Goal: Find specific page/section: Find specific page/section

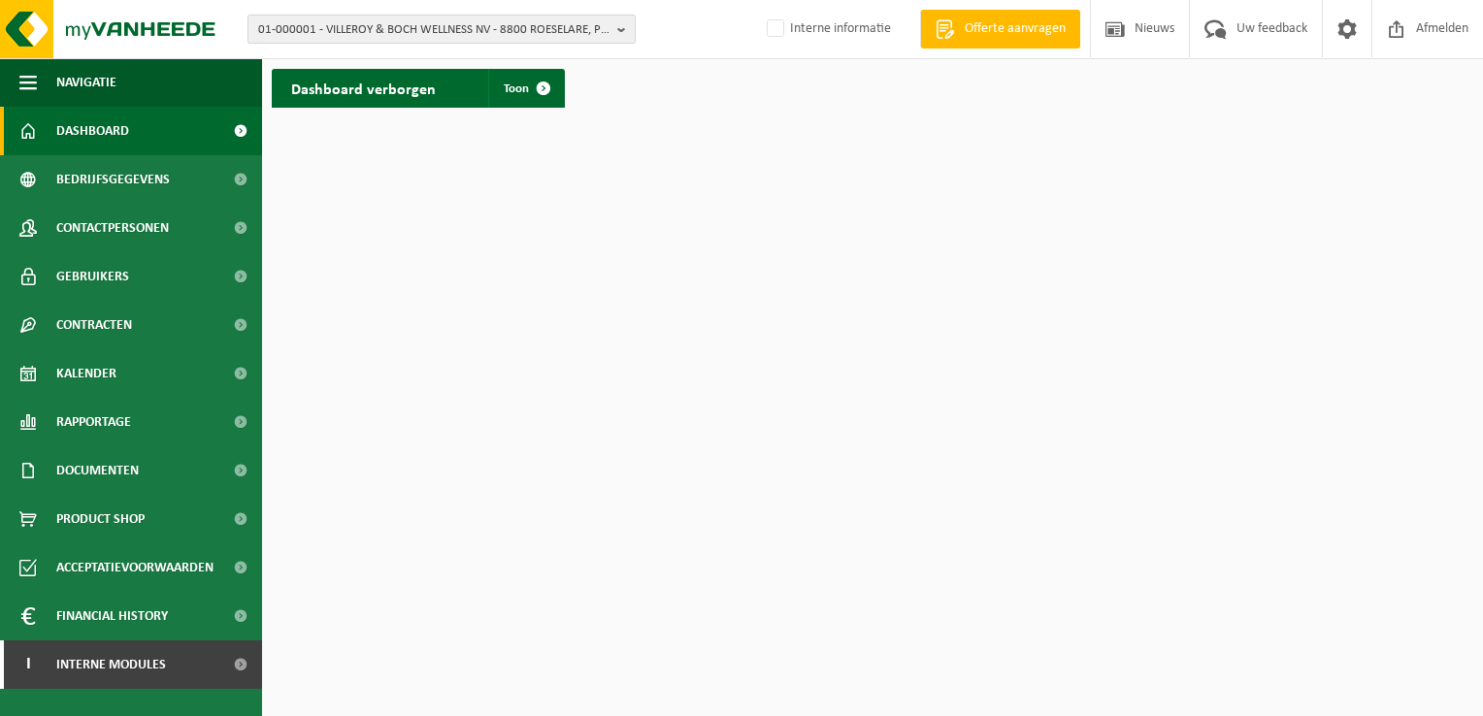
click at [300, 39] on span "01-000001 - VILLEROY & BOCH WELLNESS NV - 8800 ROESELARE, POPULIERSTRAAT 1" at bounding box center [433, 30] width 351 height 29
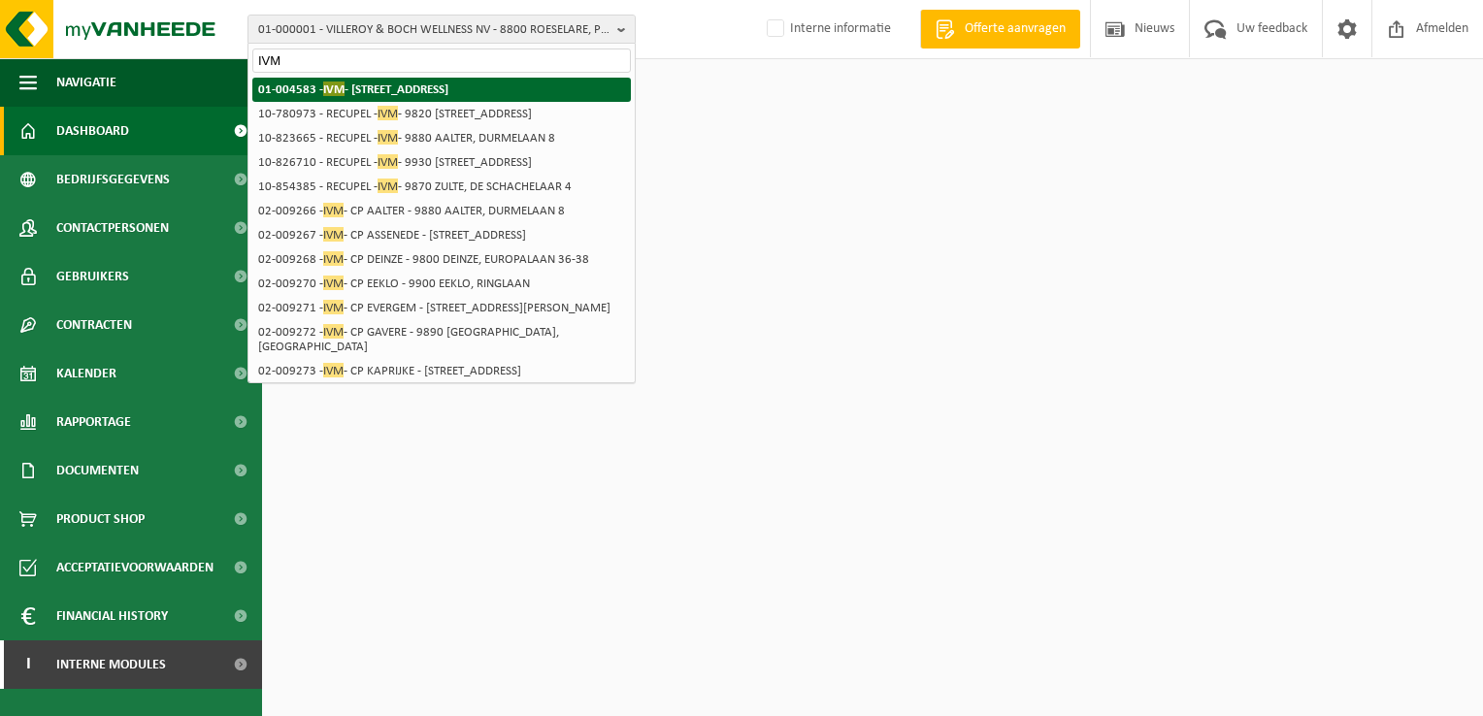
type input "IVM"
click at [298, 90] on strong "01-004583 - IVM - 9900 EEKLO, SINT-LAUREINSESTEENWEG 29" at bounding box center [353, 88] width 190 height 15
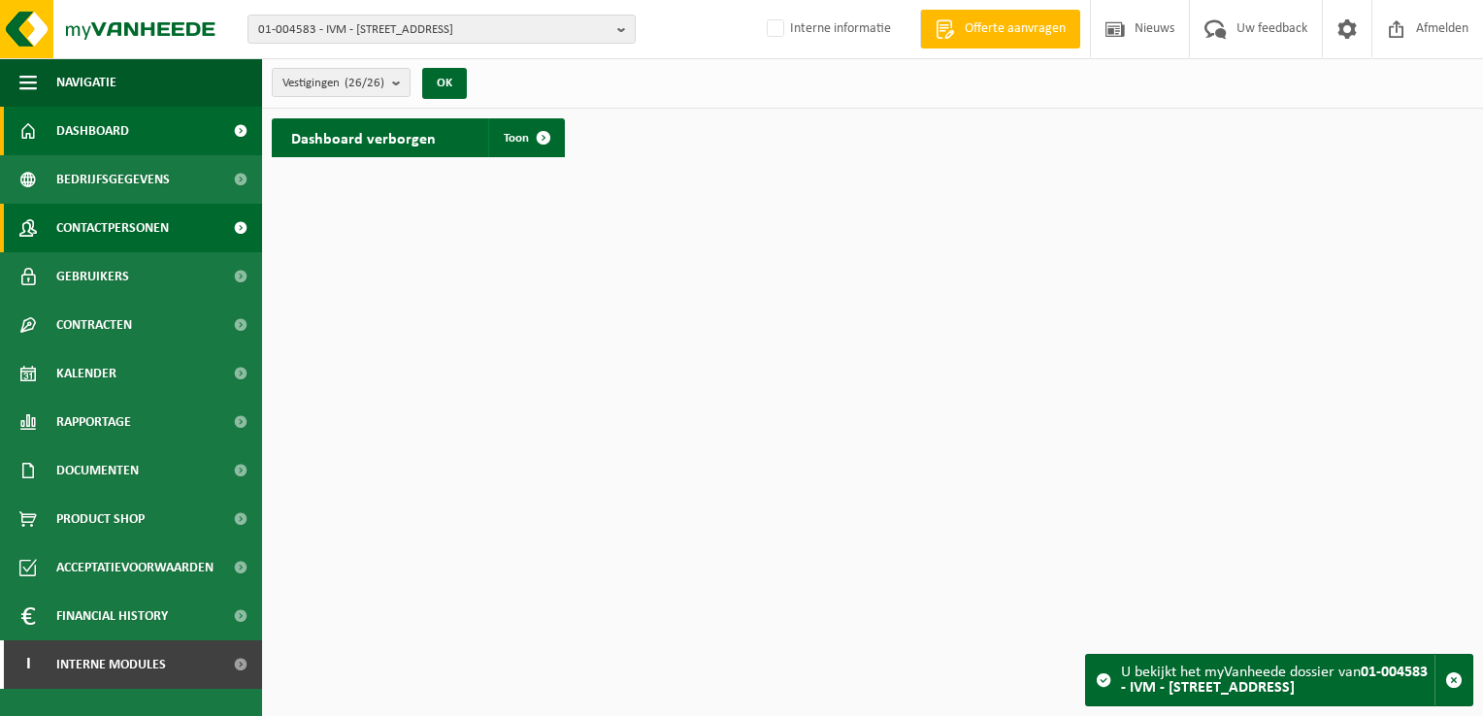
click at [138, 237] on span "Contactpersonen" at bounding box center [112, 228] width 113 height 49
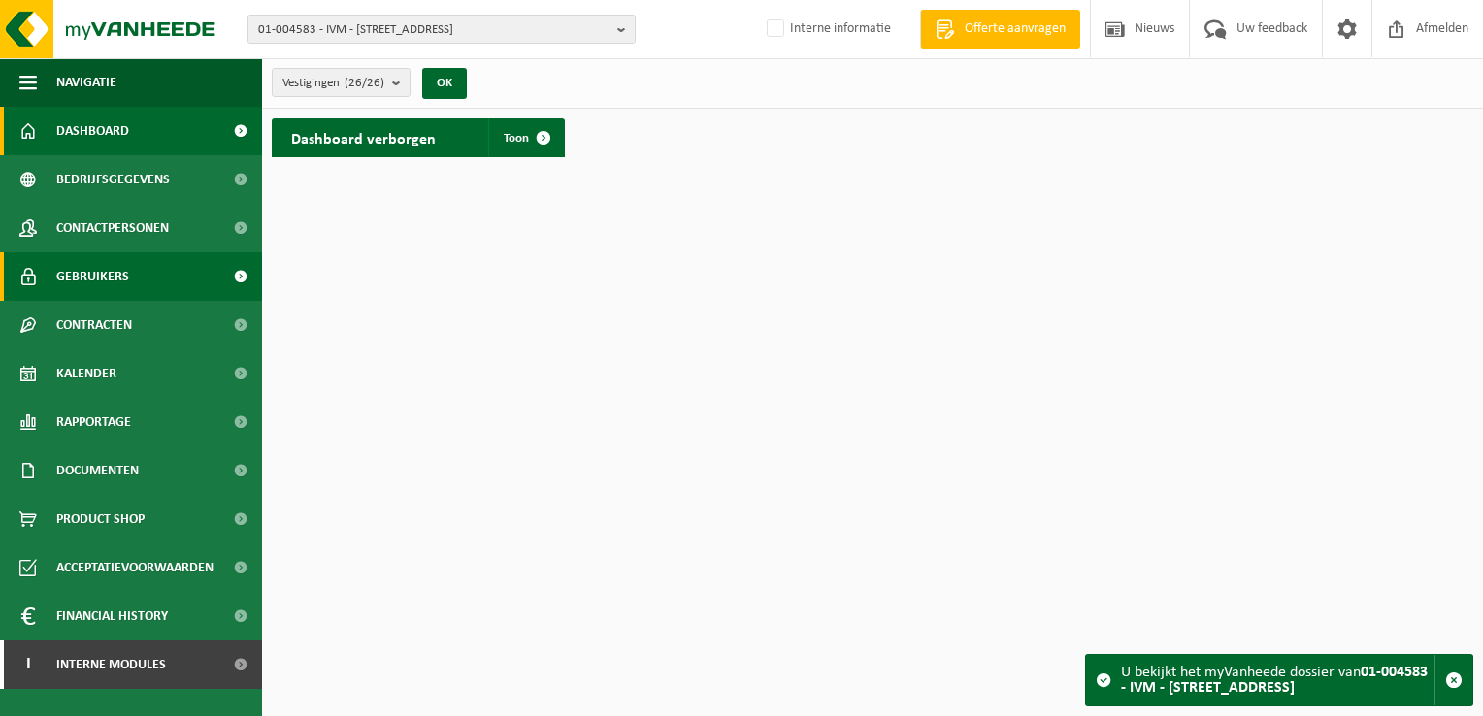
click at [114, 280] on span "Gebruikers" at bounding box center [92, 276] width 73 height 49
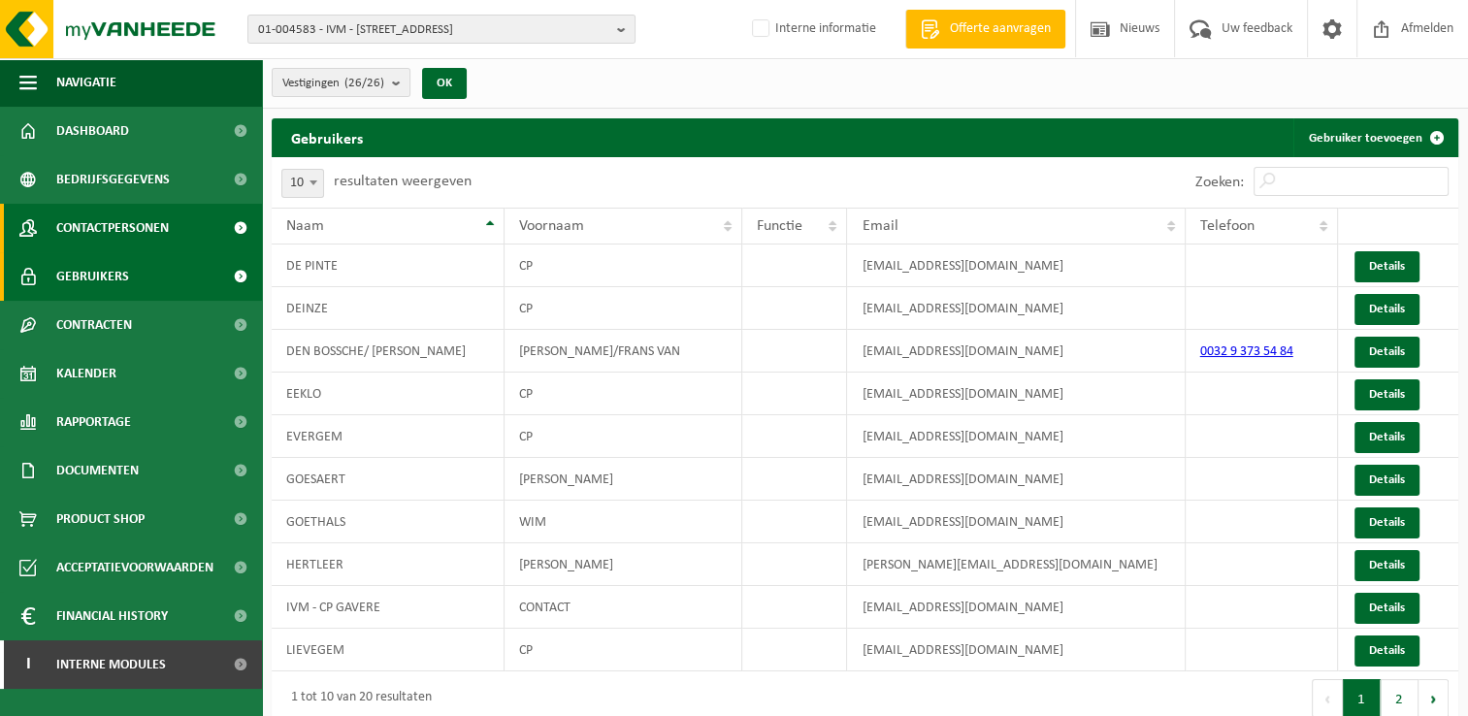
click at [144, 235] on span "Contactpersonen" at bounding box center [112, 228] width 113 height 49
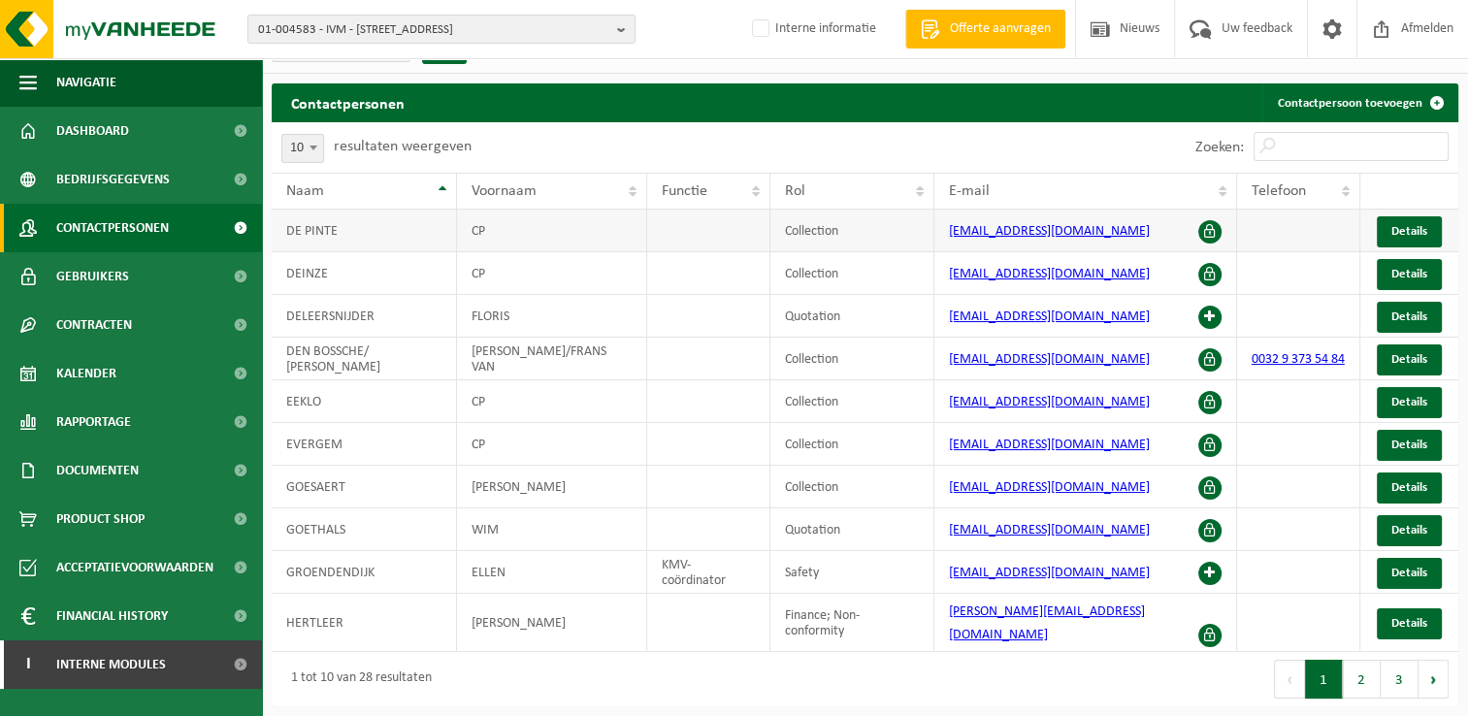
scroll to position [47, 0]
click at [149, 278] on link "Gebruikers" at bounding box center [131, 276] width 262 height 49
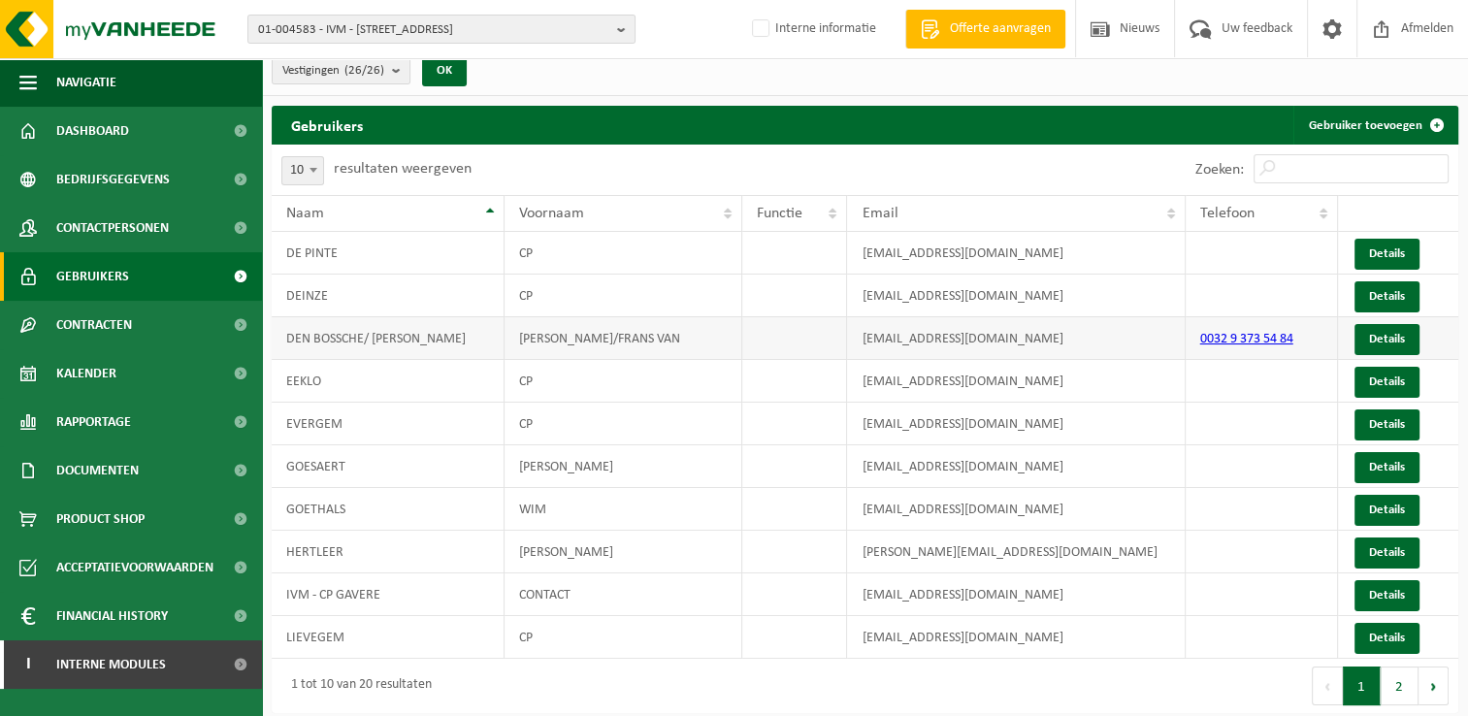
scroll to position [16, 0]
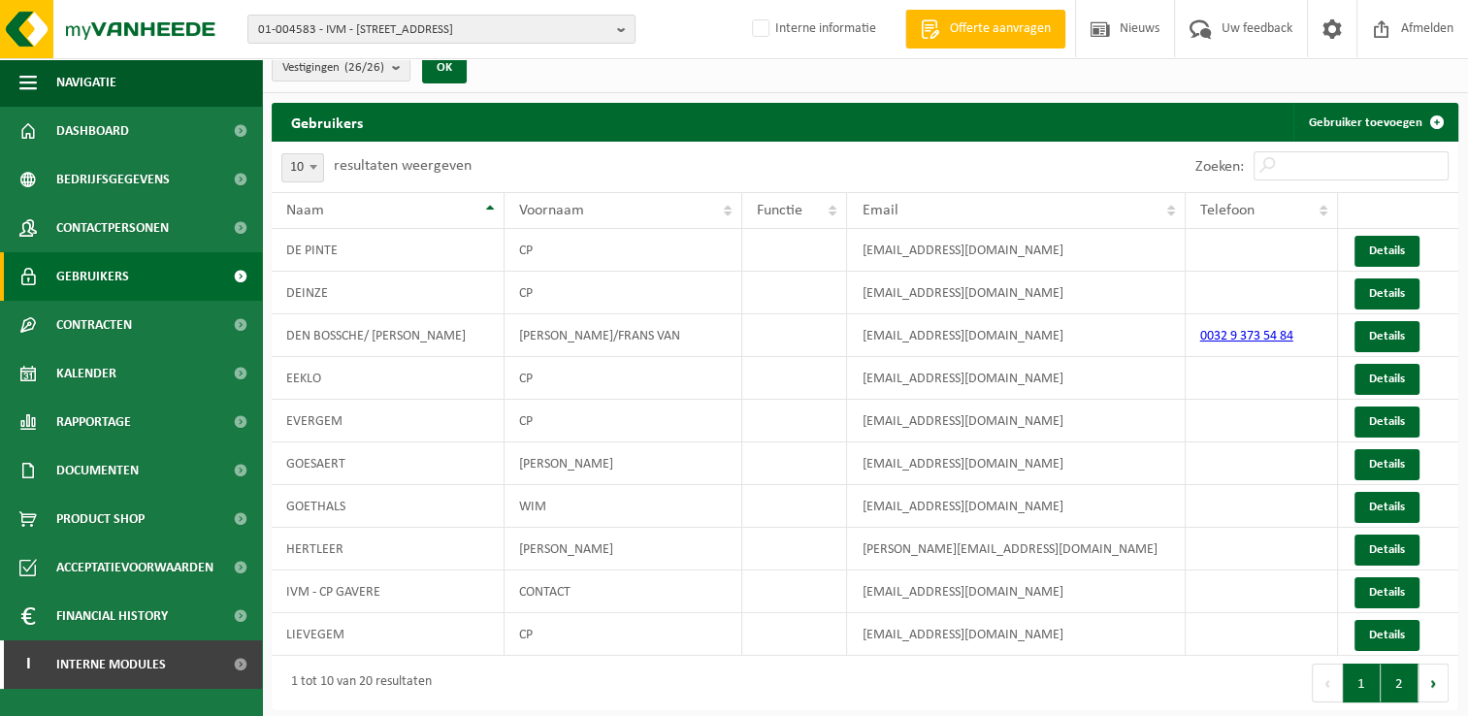
click at [1391, 677] on button "2" at bounding box center [1400, 683] width 38 height 39
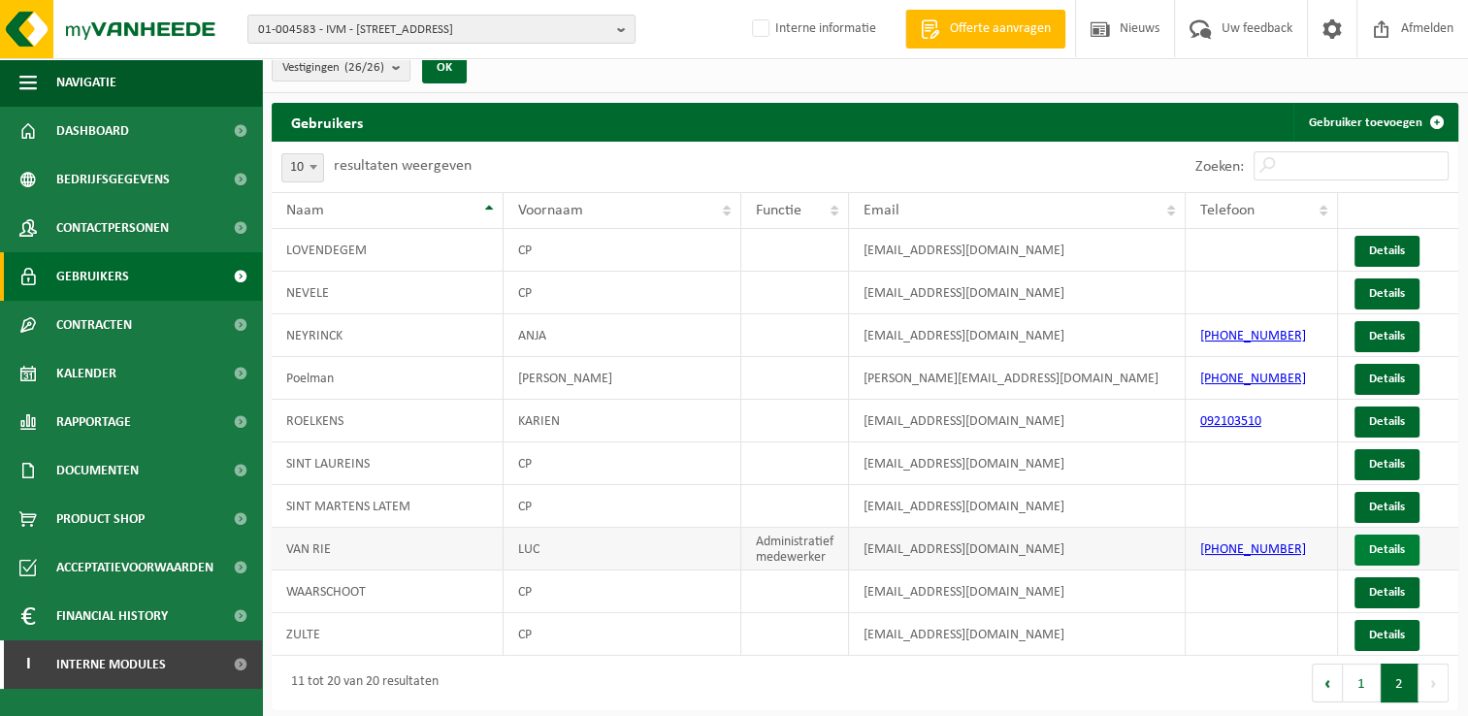
click at [1386, 550] on link "Details" at bounding box center [1386, 550] width 65 height 31
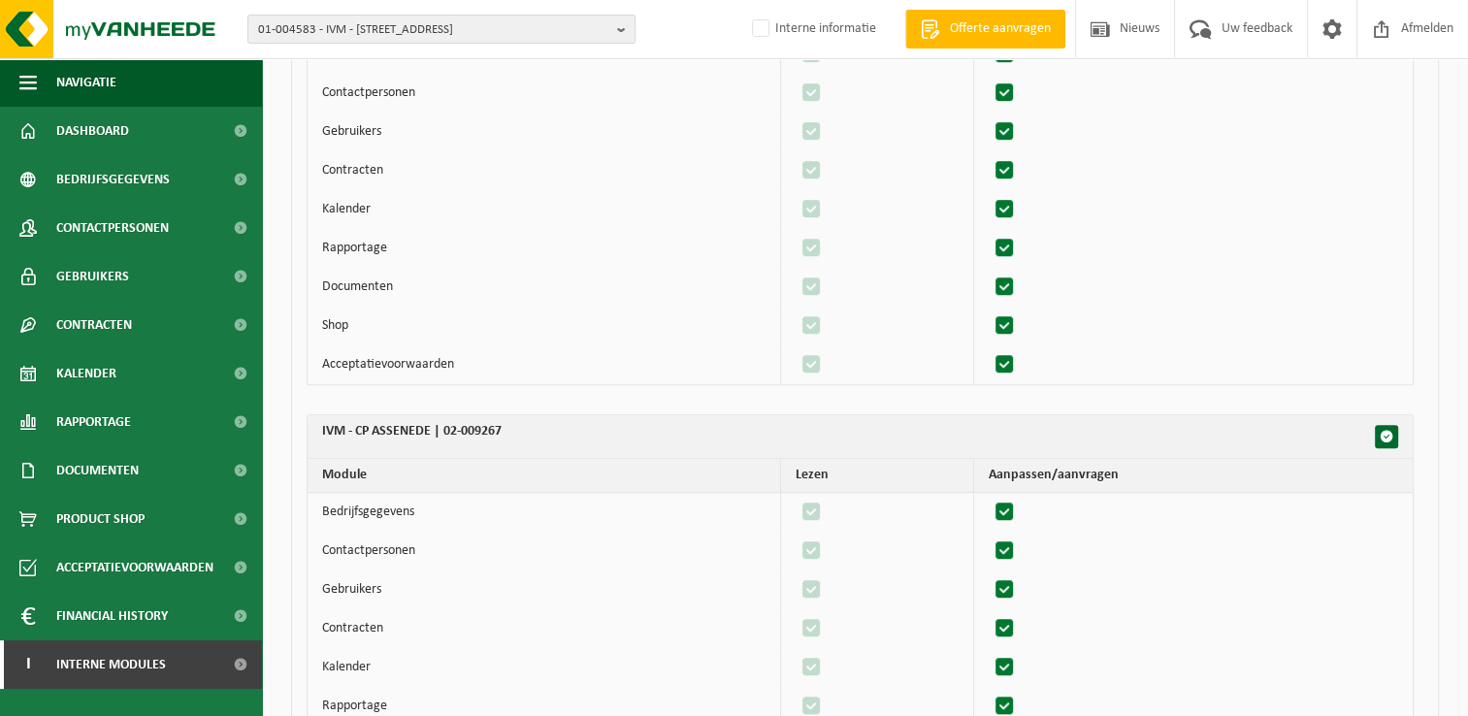
scroll to position [1552, 0]
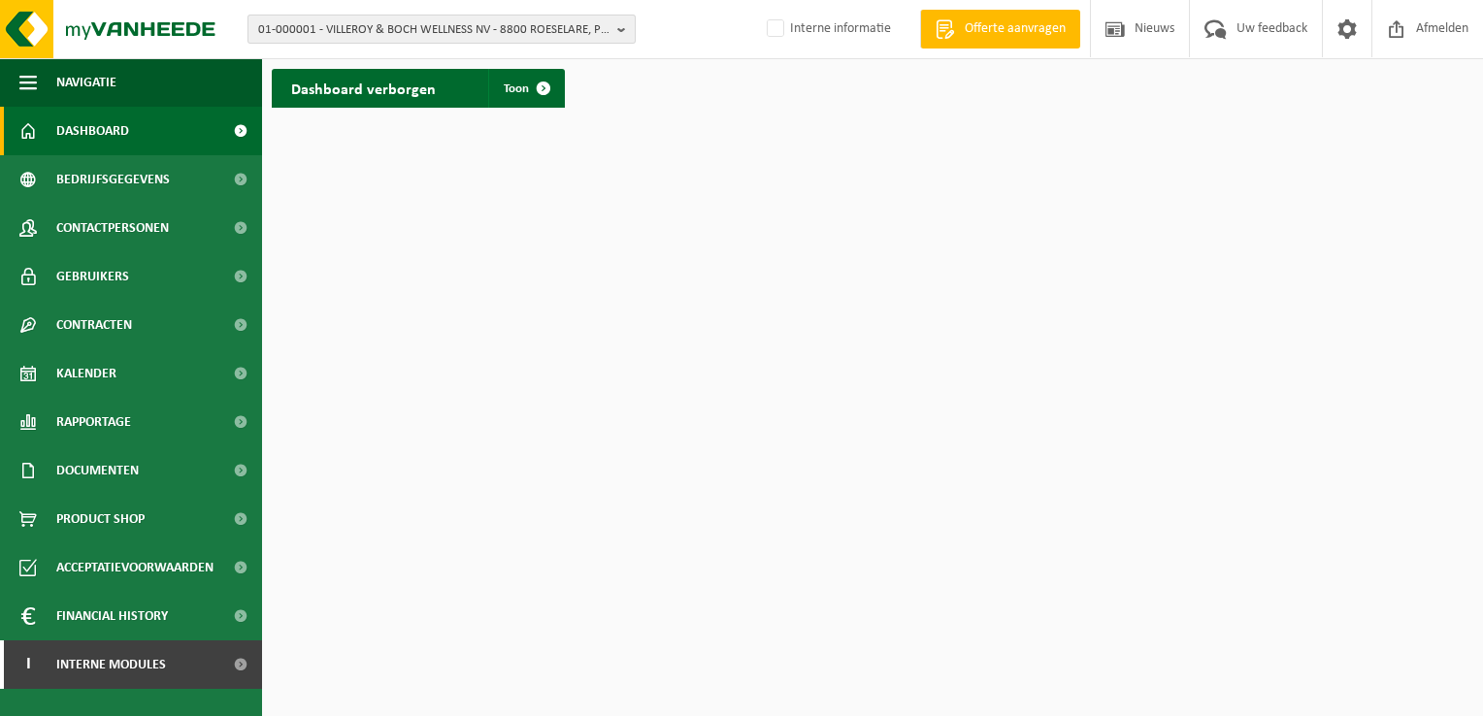
click at [354, 33] on span "01-000001 - VILLEROY & BOCH WELLNESS NV - 8800 ROESELARE, POPULIERSTRAAT 1" at bounding box center [433, 30] width 351 height 29
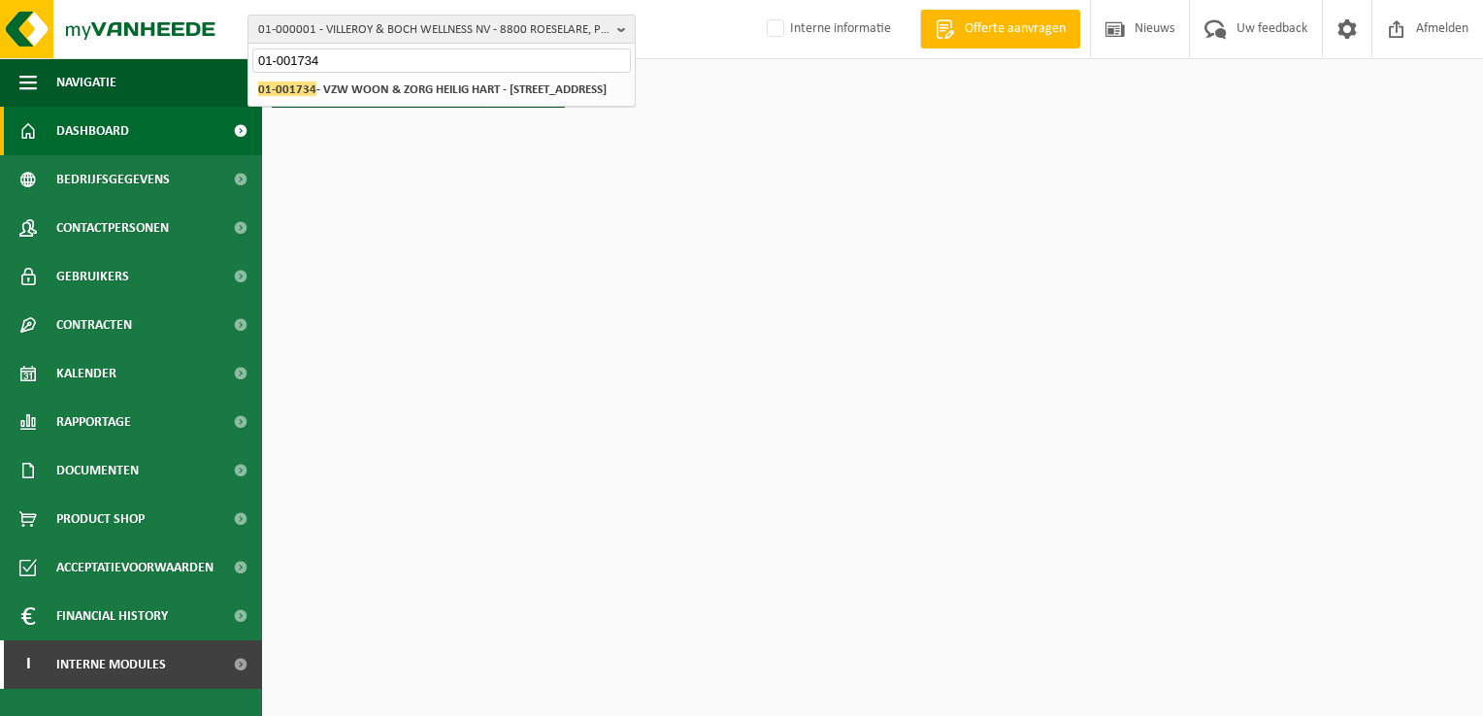
type input "01-001734"
